Goal: Task Accomplishment & Management: Use online tool/utility

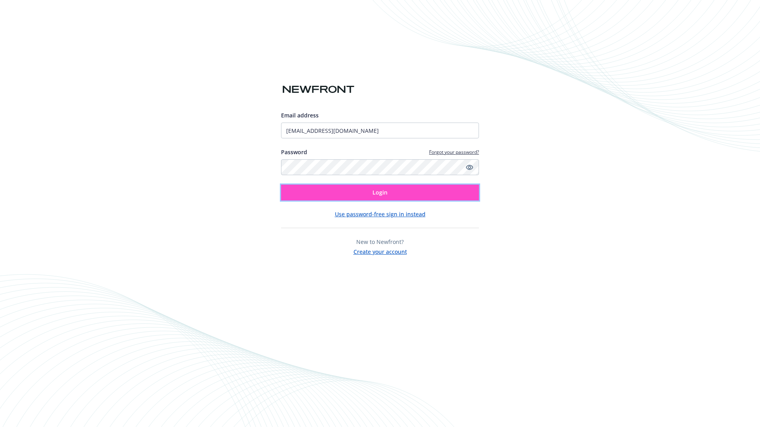
click at [380, 193] on span "Login" at bounding box center [379, 193] width 15 height 8
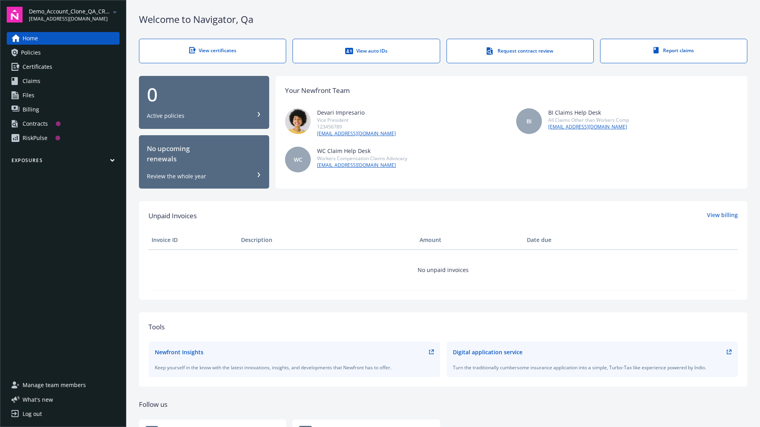
click at [74, 15] on span "Demo_Account_Clone_QA_CR_Tests_Prospect" at bounding box center [69, 11] width 81 height 8
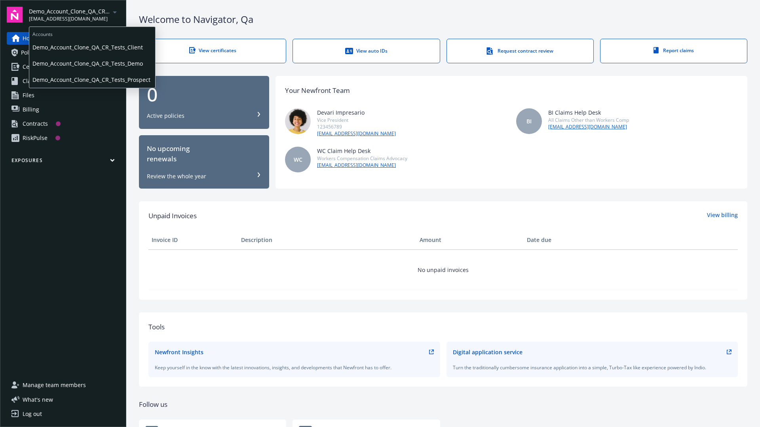
click at [91, 47] on span "Demo_Account_Clone_QA_CR_Tests_Client" at bounding box center [91, 47] width 119 height 16
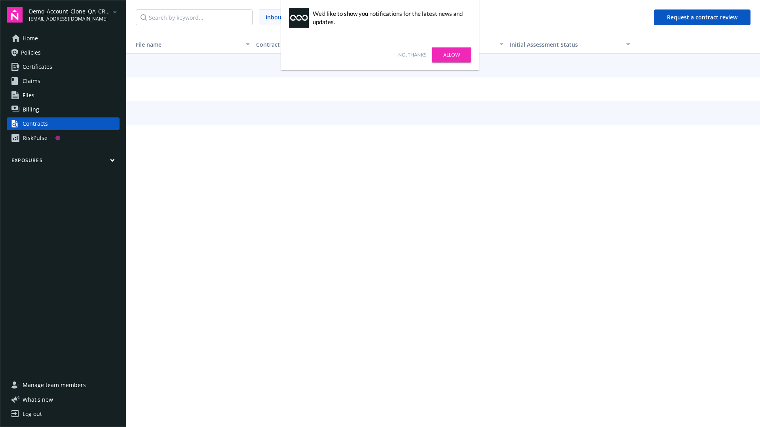
click at [412, 55] on link "No, thanks" at bounding box center [412, 54] width 28 height 7
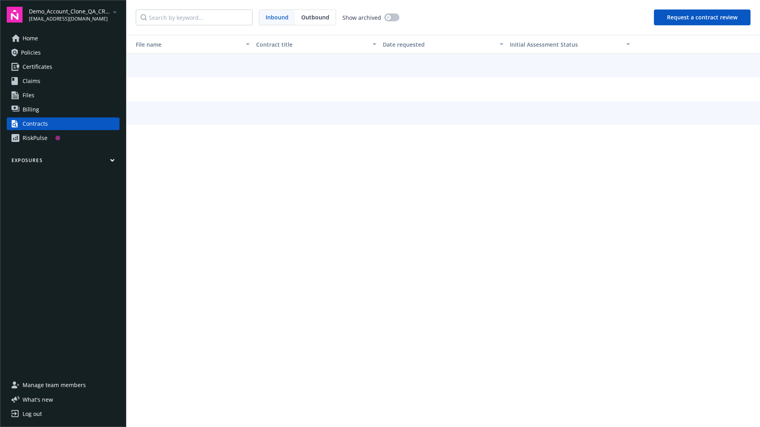
click at [702, 17] on button "Request a contract review" at bounding box center [701, 17] width 97 height 16
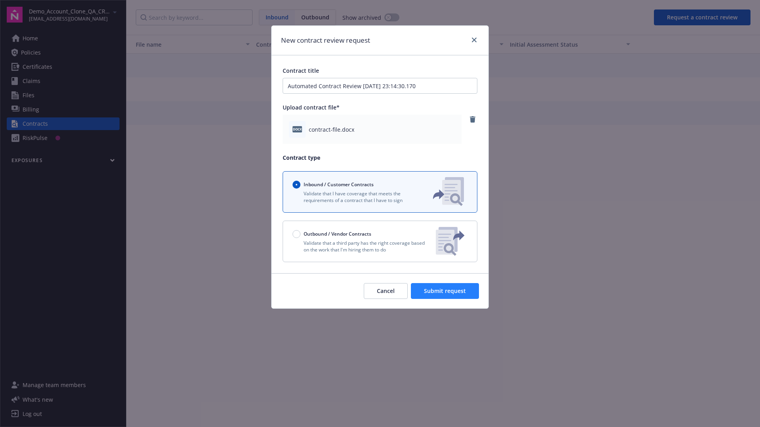
type input "Automated Contract Review 08-21-2025 23:14:30.170"
click at [445, 291] on span "Submit request" at bounding box center [445, 291] width 42 height 8
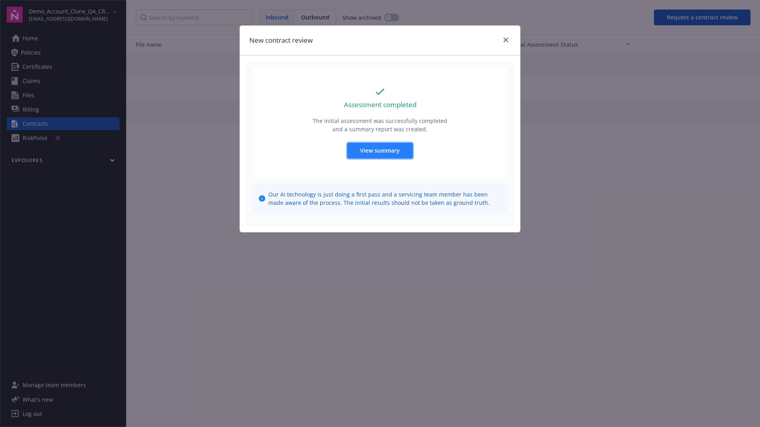
click at [379, 150] on span "View summary" at bounding box center [380, 151] width 40 height 8
